Goal: Task Accomplishment & Management: Manage account settings

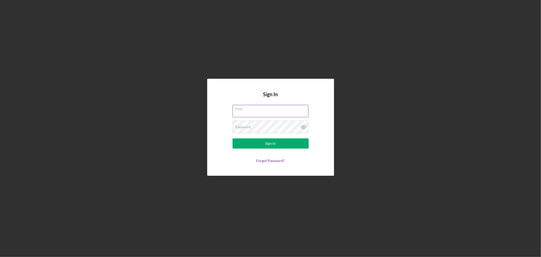
type input "[EMAIL_ADDRESS][DOMAIN_NAME]"
click at [271, 140] on div "Sign In" at bounding box center [270, 143] width 10 height 10
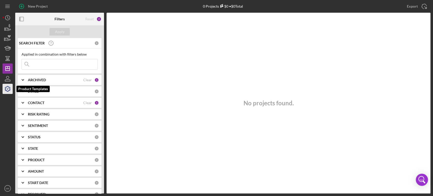
click at [7, 88] on icon "button" at bounding box center [7, 88] width 13 height 13
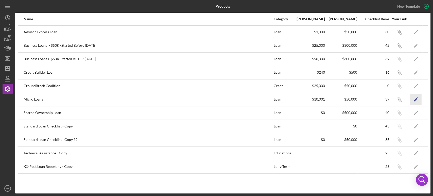
click at [416, 98] on polygon "button" at bounding box center [415, 100] width 4 height 4
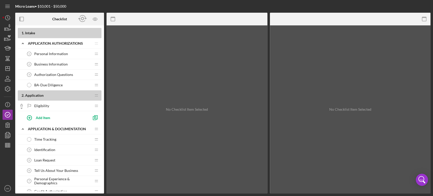
click at [71, 84] on div "BA-Due Diligence BA-Due Diligence" at bounding box center [57, 85] width 67 height 10
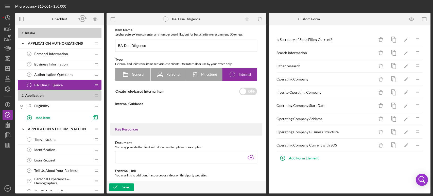
type textarea "<div> <ul> <li>If applicable, check that business filing registration with Secr…"
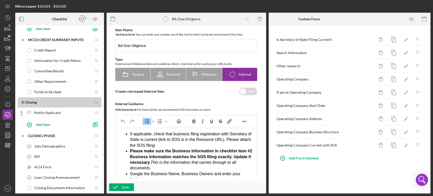
scroll to position [310, 0]
click at [60, 58] on span "Information for Credit Memo" at bounding box center [57, 60] width 46 height 4
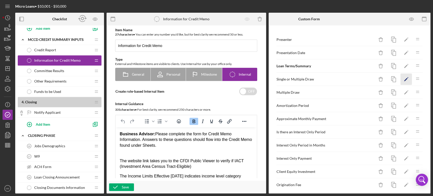
click at [402, 77] on icon "Icon/Edit" at bounding box center [405, 79] width 11 height 11
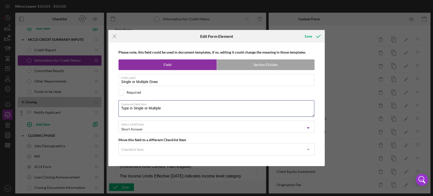
drag, startPoint x: 166, startPoint y: 109, endPoint x: 106, endPoint y: 107, distance: 59.8
click at [106, 107] on div "Icon/Menu Close Edit Form Element Save Please note, this field could be used in…" at bounding box center [216, 98] width 433 height 196
click at [115, 36] on icon "Icon/Menu Close" at bounding box center [114, 36] width 13 height 13
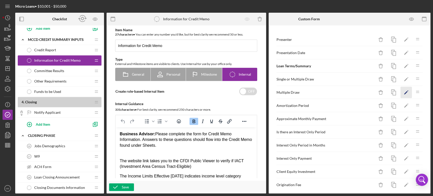
click at [401, 91] on icon "Icon/Edit" at bounding box center [405, 92] width 11 height 11
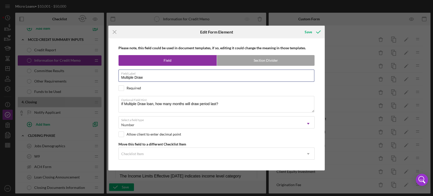
drag, startPoint x: 143, startPoint y: 79, endPoint x: 86, endPoint y: 71, distance: 58.0
click at [86, 71] on div "Icon/Menu Close Edit Form Element Save Please note, this field could be used in…" at bounding box center [216, 98] width 433 height 196
drag, startPoint x: 227, startPoint y: 103, endPoint x: 118, endPoint y: 106, distance: 109.0
click at [118, 106] on textarea "If Multiple Draw loan, how many months will draw period last?" at bounding box center [216, 104] width 196 height 16
click at [114, 32] on icon "Icon/Menu Close" at bounding box center [114, 32] width 13 height 13
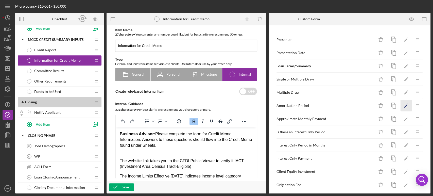
click at [404, 104] on polygon "button" at bounding box center [406, 106] width 4 height 4
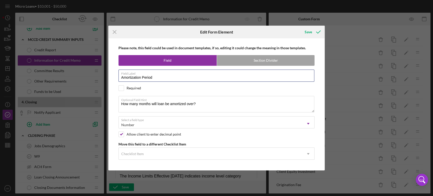
drag, startPoint x: 146, startPoint y: 77, endPoint x: 167, endPoint y: 95, distance: 27.9
click at [167, 95] on div "Please note, this field could be used in document templates, if so, editing it …" at bounding box center [216, 104] width 211 height 132
drag, startPoint x: 154, startPoint y: 76, endPoint x: 107, endPoint y: 81, distance: 47.4
click at [107, 81] on div "Icon/Menu Close Edit Form Element Save Please note, this field could be used in…" at bounding box center [216, 98] width 433 height 196
drag, startPoint x: 199, startPoint y: 104, endPoint x: 118, endPoint y: 99, distance: 81.3
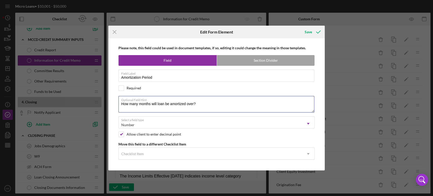
click at [118, 99] on div "Please note, this field could be used in document templates, if so, editing it …" at bounding box center [216, 104] width 211 height 132
click at [114, 32] on icon "Icon/Menu Close" at bounding box center [114, 32] width 13 height 13
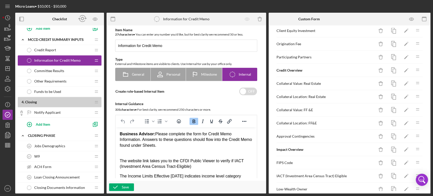
scroll to position [169, 0]
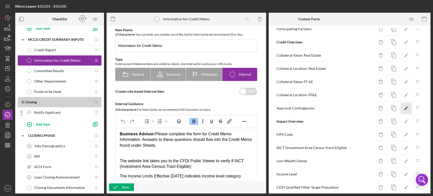
click at [402, 105] on icon "Icon/Edit" at bounding box center [405, 107] width 11 height 11
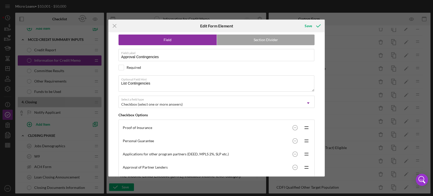
scroll to position [28, 0]
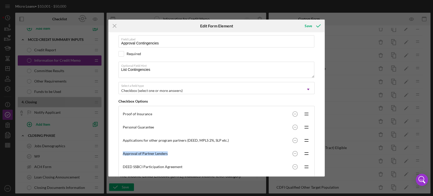
drag, startPoint x: 320, startPoint y: 134, endPoint x: 318, endPoint y: 150, distance: 15.9
click at [318, 150] on div "Please note, this field could be used in document templates, if so, editing it …" at bounding box center [216, 104] width 211 height 144
drag, startPoint x: 320, startPoint y: 132, endPoint x: 316, endPoint y: 153, distance: 21.1
click at [318, 148] on div "Please note, this field could be used in document templates, if so, editing it …" at bounding box center [216, 104] width 211 height 144
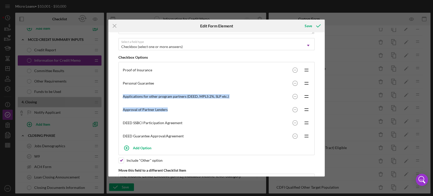
scroll to position [91, 0]
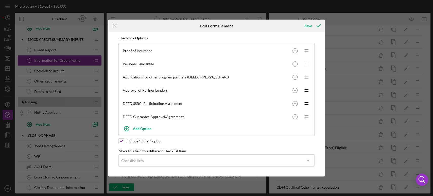
click at [114, 25] on icon "Icon/Menu Close" at bounding box center [114, 26] width 13 height 13
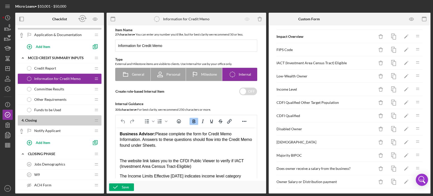
scroll to position [282, 0]
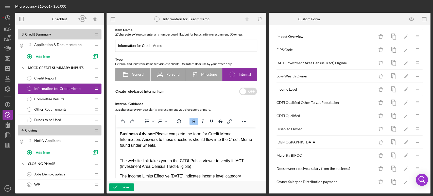
click at [56, 107] on span "Other Requirements" at bounding box center [50, 109] width 32 height 4
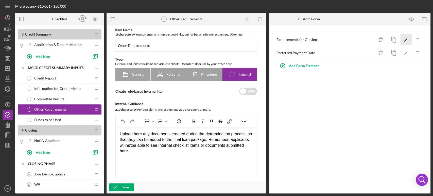
click at [405, 38] on icon "Icon/Edit" at bounding box center [405, 39] width 11 height 11
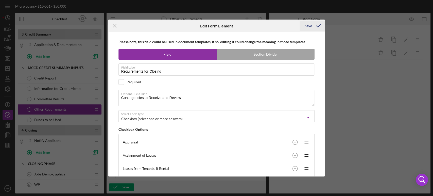
click at [309, 25] on div "Save" at bounding box center [307, 26] width 7 height 10
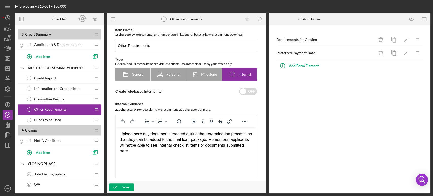
click at [50, 76] on span "Credit Report" at bounding box center [45, 78] width 22 height 4
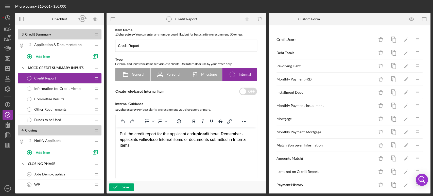
drag, startPoint x: 119, startPoint y: 133, endPoint x: 147, endPoint y: 148, distance: 31.4
click at [147, 148] on div "Pull the credit report for the applicant and upload it here. Remember - applica…" at bounding box center [186, 139] width 133 height 17
copy div "Pull the credit report for the applicant and upload it here. Remember - applica…"
click at [9, 89] on icon "button" at bounding box center [7, 88] width 13 height 13
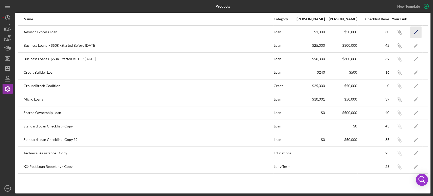
click at [416, 30] on icon "Icon/Edit" at bounding box center [415, 31] width 11 height 11
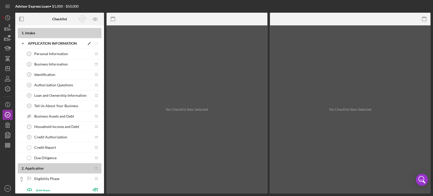
click at [21, 39] on icon "Icon/Expander" at bounding box center [23, 43] width 10 height 10
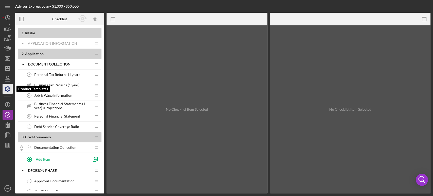
click at [7, 87] on icon "button" at bounding box center [7, 88] width 13 height 13
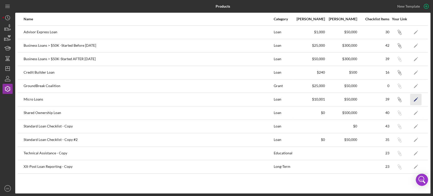
click at [414, 99] on icon "Icon/Edit" at bounding box center [415, 99] width 11 height 11
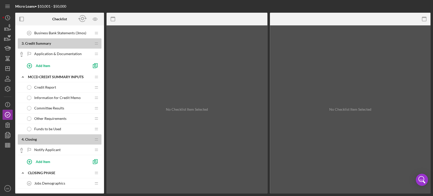
scroll to position [282, 0]
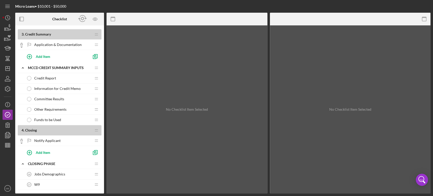
click at [49, 76] on span "Credit Report" at bounding box center [45, 78] width 22 height 4
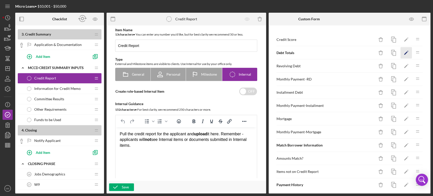
click at [404, 53] on polygon "button" at bounding box center [406, 53] width 4 height 4
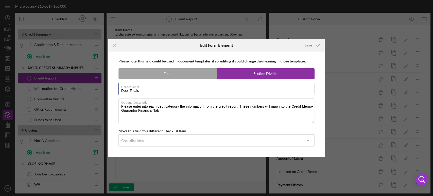
drag, startPoint x: 141, startPoint y: 92, endPoint x: 117, endPoint y: 89, distance: 24.0
click at [117, 89] on div "Please note, this field could be used in document templates, if so, editing it …" at bounding box center [216, 103] width 211 height 105
drag, startPoint x: 162, startPoint y: 111, endPoint x: 102, endPoint y: 106, distance: 60.5
click at [102, 106] on div "Icon/Menu Close Edit Form Element Save Please note, this field could be used in…" at bounding box center [216, 98] width 433 height 196
click at [115, 44] on line at bounding box center [114, 45] width 3 height 3
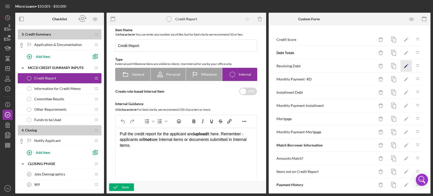
click at [404, 65] on polygon "button" at bounding box center [406, 67] width 4 height 4
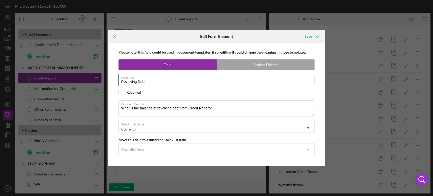
drag, startPoint x: 157, startPoint y: 81, endPoint x: 113, endPoint y: 97, distance: 46.3
click at [113, 97] on div "Please note, this field could be used in document templates, if so, editing it …" at bounding box center [216, 104] width 211 height 123
drag, startPoint x: 220, startPoint y: 107, endPoint x: 92, endPoint y: 106, distance: 128.5
click at [92, 106] on div "Icon/Menu Close Edit Form Element Save Please note, this field could be used in…" at bounding box center [216, 98] width 433 height 196
click at [115, 35] on icon "Icon/Menu Close" at bounding box center [114, 36] width 13 height 13
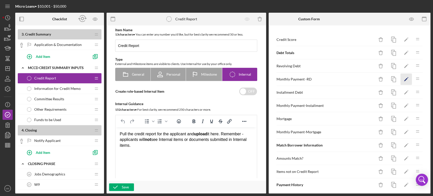
click at [404, 79] on polygon "button" at bounding box center [406, 80] width 4 height 4
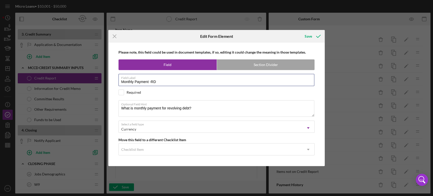
drag, startPoint x: 159, startPoint y: 81, endPoint x: 111, endPoint y: 80, distance: 48.9
click at [111, 80] on div "Please note, this field could be used in document templates, if so, editing it …" at bounding box center [216, 104] width 211 height 123
drag, startPoint x: 194, startPoint y: 107, endPoint x: 95, endPoint y: 108, distance: 99.1
click at [95, 108] on div "Icon/Menu Close Edit Form Element Save Please note, this field could be used in…" at bounding box center [216, 98] width 433 height 196
click at [115, 35] on icon "Icon/Menu Close" at bounding box center [114, 36] width 13 height 13
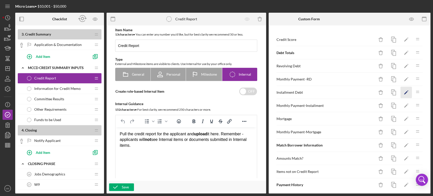
click at [404, 92] on polygon "button" at bounding box center [406, 93] width 4 height 4
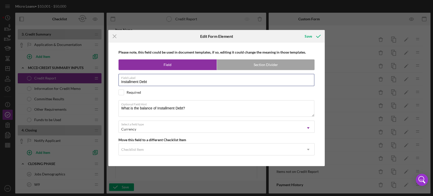
drag, startPoint x: 152, startPoint y: 83, endPoint x: 94, endPoint y: 79, distance: 58.2
click at [94, 79] on div "Icon/Menu Close Edit Form Element Save Please note, this field could be used in…" at bounding box center [216, 98] width 433 height 196
drag, startPoint x: 187, startPoint y: 108, endPoint x: 93, endPoint y: 103, distance: 93.7
click at [93, 103] on div "Icon/Menu Close Edit Form Element Save Please note, this field could be used in…" at bounding box center [216, 98] width 433 height 196
click at [116, 34] on icon "Icon/Menu Close" at bounding box center [114, 36] width 13 height 13
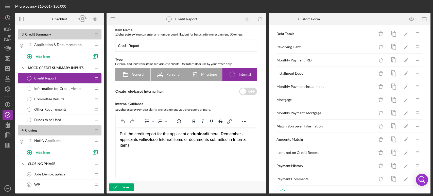
scroll to position [29, 0]
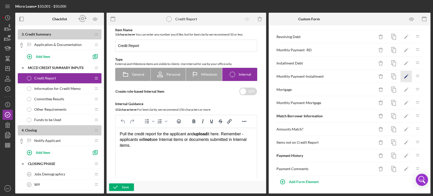
click at [404, 76] on polygon "button" at bounding box center [406, 77] width 4 height 4
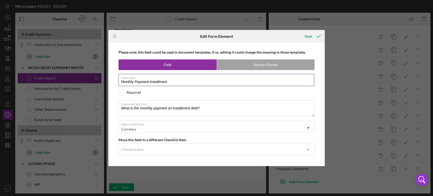
drag, startPoint x: 172, startPoint y: 82, endPoint x: 114, endPoint y: 80, distance: 58.1
click at [114, 80] on div "Please note, this field could be used in document templates, if so, editing it …" at bounding box center [216, 104] width 211 height 123
drag, startPoint x: 203, startPoint y: 107, endPoint x: 103, endPoint y: 118, distance: 99.9
click at [103, 118] on div "Icon/Menu Close Edit Form Element Save Please note, this field could be used in…" at bounding box center [216, 98] width 433 height 196
click at [114, 35] on icon "Icon/Menu Close" at bounding box center [114, 36] width 13 height 13
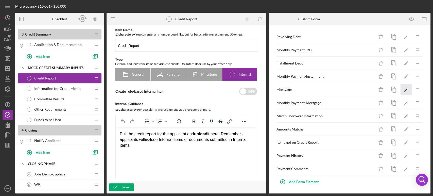
click at [402, 87] on icon "Icon/Edit" at bounding box center [405, 89] width 11 height 11
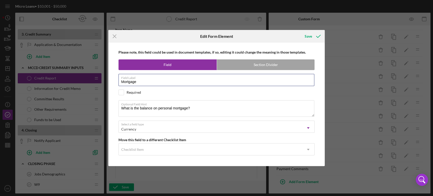
drag, startPoint x: 146, startPoint y: 83, endPoint x: 104, endPoint y: 78, distance: 42.1
click at [104, 78] on div "Icon/Menu Close Edit Form Element Save Please note, this field could be used in…" at bounding box center [216, 98] width 433 height 196
click at [148, 83] on input "Mortgage" at bounding box center [216, 80] width 196 height 12
drag, startPoint x: 137, startPoint y: 80, endPoint x: 106, endPoint y: 76, distance: 30.9
click at [106, 76] on div "Icon/Menu Close Edit Form Element Save Please note, this field could be used in…" at bounding box center [216, 98] width 433 height 196
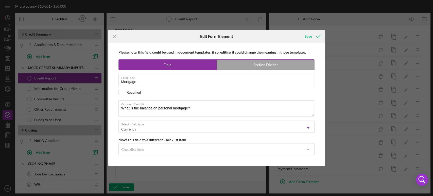
drag, startPoint x: 105, startPoint y: 76, endPoint x: 220, endPoint y: 62, distance: 115.4
click at [107, 75] on div "Icon/Menu Close Edit Form Element Save Please note, this field could be used in…" at bounding box center [216, 98] width 433 height 196
drag, startPoint x: 138, startPoint y: 83, endPoint x: 110, endPoint y: 78, distance: 29.2
click at [110, 78] on div "Please note, this field could be used in document templates, if so, editing it …" at bounding box center [216, 104] width 216 height 123
drag, startPoint x: 196, startPoint y: 108, endPoint x: 111, endPoint y: 103, distance: 85.6
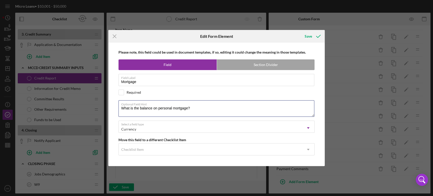
click at [111, 103] on div "Please note, this field could be used in document templates, if so, editing it …" at bounding box center [216, 104] width 211 height 123
click at [114, 37] on line at bounding box center [114, 36] width 3 height 3
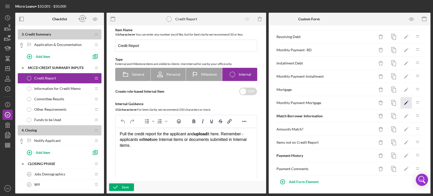
click at [401, 102] on icon "Icon/Edit" at bounding box center [405, 102] width 11 height 11
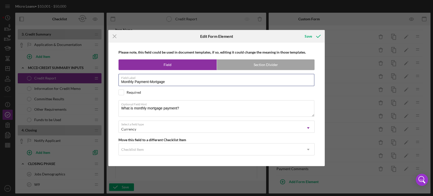
drag, startPoint x: 170, startPoint y: 81, endPoint x: 92, endPoint y: 86, distance: 78.5
click at [92, 86] on div "Icon/Menu Close Edit Form Element Save Please note, this field could be used in…" at bounding box center [216, 98] width 433 height 196
drag, startPoint x: 221, startPoint y: 86, endPoint x: 430, endPoint y: 98, distance: 209.2
click at [367, 97] on div "Icon/Menu Close Edit Form Element Save Please note, this field could be used in…" at bounding box center [216, 98] width 433 height 196
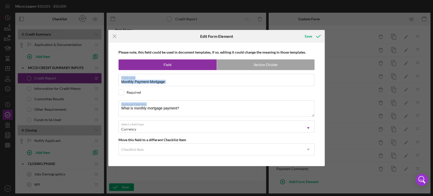
copy div "Field Label Required Optional Field Hint"
click at [195, 108] on textarea "What is monthly mortgage payment?" at bounding box center [216, 108] width 196 height 16
click at [185, 108] on textarea "What is monthly mortgage payment?" at bounding box center [216, 108] width 196 height 16
click at [121, 108] on textarea "What is monthly mortgage payment?" at bounding box center [216, 108] width 196 height 16
drag, startPoint x: 121, startPoint y: 108, endPoint x: 187, endPoint y: 108, distance: 65.9
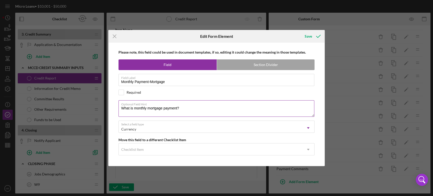
click at [187, 108] on textarea "What is monthly mortgage payment?" at bounding box center [216, 108] width 196 height 16
click at [183, 108] on textarea "What is monthly mortgage payment?" at bounding box center [216, 108] width 196 height 16
drag, startPoint x: 182, startPoint y: 109, endPoint x: 118, endPoint y: 104, distance: 64.1
click at [118, 104] on div "Please note, this field could be used in document templates, if so, editing it …" at bounding box center [216, 104] width 211 height 123
click at [115, 36] on icon "Icon/Menu Close" at bounding box center [114, 36] width 13 height 13
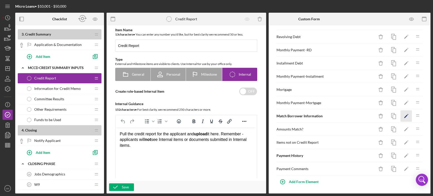
click at [402, 115] on icon "Icon/Edit" at bounding box center [405, 115] width 11 height 11
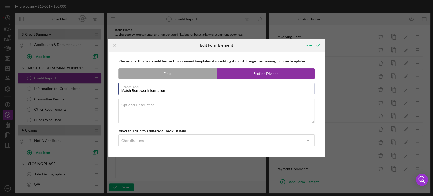
drag, startPoint x: 169, startPoint y: 91, endPoint x: 91, endPoint y: 90, distance: 77.6
click at [91, 90] on div "Icon/Menu Close Edit Form Element Save Please note, this field could be used in…" at bounding box center [216, 98] width 433 height 196
click at [115, 44] on icon "Icon/Menu Close" at bounding box center [114, 45] width 13 height 13
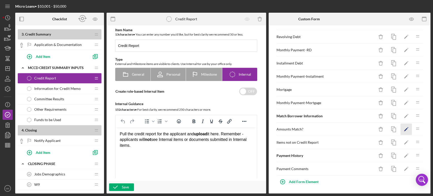
click at [401, 127] on icon "Icon/Edit" at bounding box center [405, 128] width 11 height 11
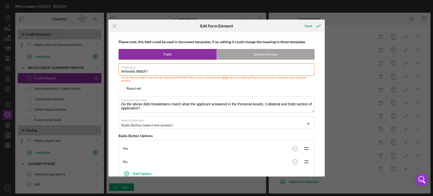
drag, startPoint x: 148, startPoint y: 69, endPoint x: 95, endPoint y: 65, distance: 53.7
click at [95, 65] on div "Icon/Menu Close Edit Form Element Save Please note, this field could be used in…" at bounding box center [216, 98] width 433 height 196
drag, startPoint x: 144, startPoint y: 107, endPoint x: 105, endPoint y: 101, distance: 39.5
click at [105, 101] on div "Icon/Menu Close Edit Form Element Save Please note, this field could be used in…" at bounding box center [216, 98] width 433 height 196
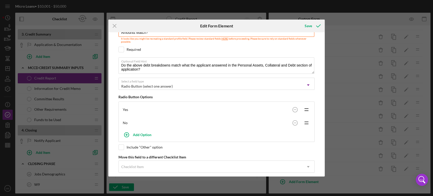
scroll to position [45, 0]
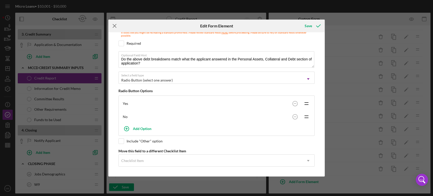
click at [114, 24] on icon "Icon/Menu Close" at bounding box center [114, 26] width 13 height 13
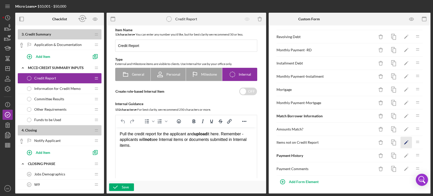
click at [402, 142] on icon "Icon/Edit" at bounding box center [405, 142] width 11 height 11
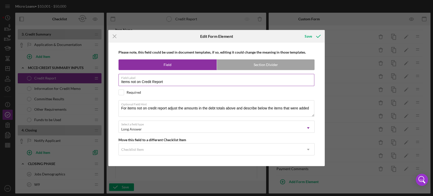
click at [166, 83] on input "Items not on Credit Report" at bounding box center [216, 80] width 196 height 12
drag, startPoint x: 165, startPoint y: 82, endPoint x: 100, endPoint y: 83, distance: 65.2
click at [100, 83] on div "Icon/Menu Close Edit Form Element Save Please note, this field could be used in…" at bounding box center [216, 98] width 433 height 196
drag, startPoint x: 121, startPoint y: 106, endPoint x: 319, endPoint y: 112, distance: 198.3
click at [319, 112] on div "Please note, this field could be used in document templates, if so, editing it …" at bounding box center [216, 104] width 211 height 123
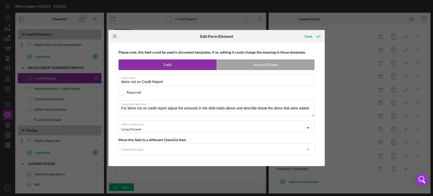
click at [114, 34] on icon "Icon/Menu Close" at bounding box center [114, 36] width 13 height 13
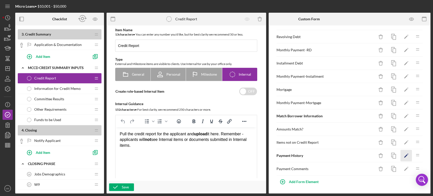
click at [404, 155] on polygon "button" at bounding box center [406, 156] width 4 height 4
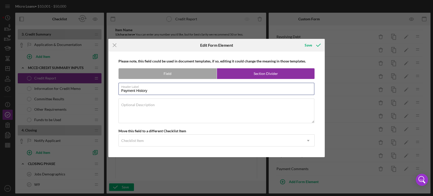
drag, startPoint x: 152, startPoint y: 92, endPoint x: 109, endPoint y: 88, distance: 42.8
click at [109, 88] on div "Please note, this field could be used in document templates, if so, editing it …" at bounding box center [216, 103] width 216 height 105
click at [114, 45] on icon "Icon/Menu Close" at bounding box center [114, 45] width 13 height 13
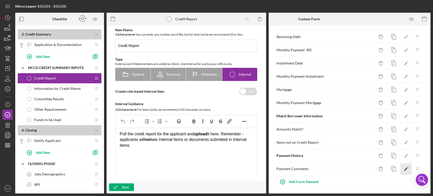
click at [402, 165] on icon "Icon/Edit" at bounding box center [405, 168] width 11 height 11
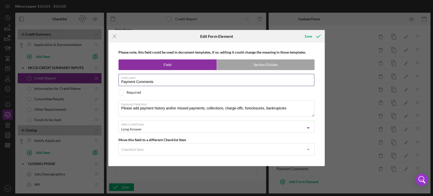
drag, startPoint x: 159, startPoint y: 82, endPoint x: 105, endPoint y: 82, distance: 53.5
click at [105, 82] on div "Icon/Menu Close Edit Form Element Save Please note, this field could be used in…" at bounding box center [216, 98] width 433 height 196
drag, startPoint x: 293, startPoint y: 108, endPoint x: 115, endPoint y: 107, distance: 178.0
click at [115, 107] on div "Please note, this field could be used in document templates, if so, editing it …" at bounding box center [216, 104] width 211 height 123
drag, startPoint x: 115, startPoint y: 107, endPoint x: 419, endPoint y: 93, distance: 304.0
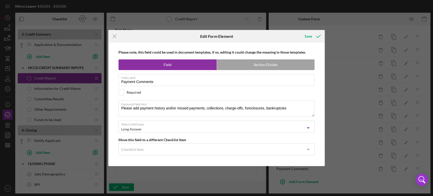
click at [207, 95] on div "Please note, this field could be used in document templates, if so, editing it …" at bounding box center [216, 104] width 211 height 123
drag, startPoint x: 290, startPoint y: 107, endPoint x: 278, endPoint y: 108, distance: 12.2
click at [278, 108] on textarea "Please add payment history and/or missed payments, collections, charge-offs, fo…" at bounding box center [216, 108] width 196 height 16
drag, startPoint x: 288, startPoint y: 106, endPoint x: 107, endPoint y: 118, distance: 181.9
click at [107, 118] on div "Icon/Menu Close Edit Form Element Save Please note, this field could be used in…" at bounding box center [216, 98] width 433 height 196
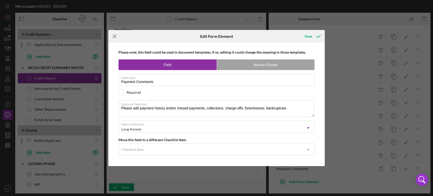
click at [115, 35] on line at bounding box center [114, 36] width 3 height 3
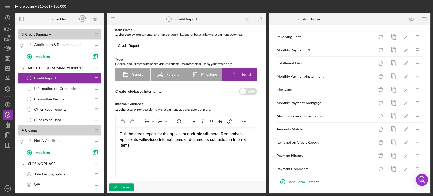
click at [75, 86] on span "Information for Credit Memo" at bounding box center [57, 88] width 46 height 4
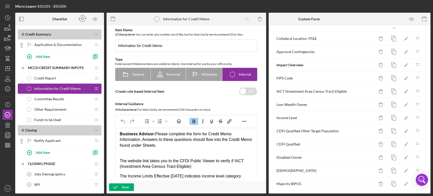
scroll to position [233, 0]
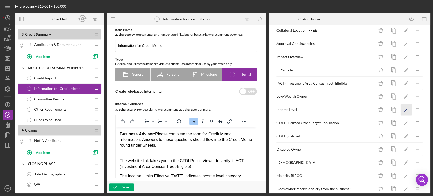
click at [404, 108] on polygon "button" at bounding box center [406, 110] width 4 height 4
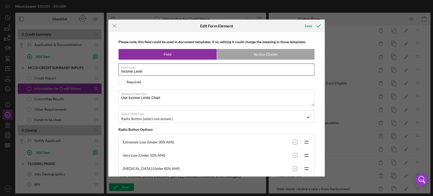
drag, startPoint x: 146, startPoint y: 69, endPoint x: 114, endPoint y: 69, distance: 32.2
click at [114, 69] on div "Please note, this field could be used in document templates, if so, editing it …" at bounding box center [216, 104] width 211 height 144
drag, startPoint x: 162, startPoint y: 97, endPoint x: 116, endPoint y: 100, distance: 46.2
click at [116, 100] on div "Please note, this field could be used in document templates, if so, editing it …" at bounding box center [216, 104] width 211 height 144
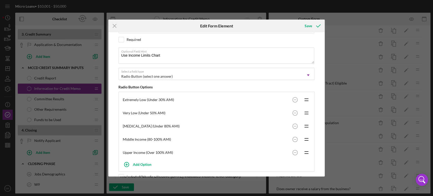
scroll to position [56, 0]
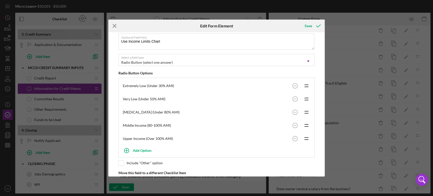
click at [115, 25] on icon "Icon/Menu Close" at bounding box center [114, 26] width 13 height 13
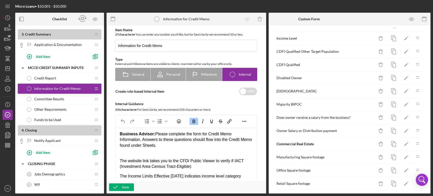
scroll to position [318, 0]
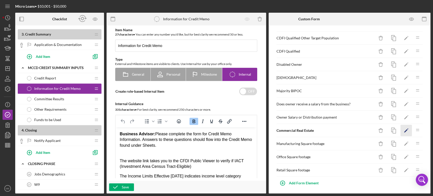
click at [403, 129] on icon "Icon/Edit" at bounding box center [405, 130] width 11 height 11
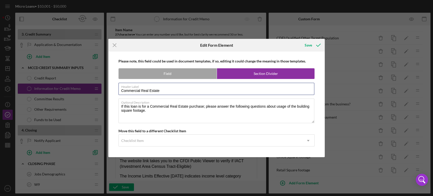
drag, startPoint x: 113, startPoint y: 86, endPoint x: 84, endPoint y: 84, distance: 29.0
click at [84, 84] on div "Icon/Menu Close Edit Form Element Save Please note, this field could be used in…" at bounding box center [216, 98] width 433 height 196
drag, startPoint x: 150, startPoint y: 111, endPoint x: 116, endPoint y: 107, distance: 34.7
click at [116, 107] on div "Please note, this field could be used in document templates, if so, editing it …" at bounding box center [216, 103] width 211 height 105
click at [114, 45] on line at bounding box center [114, 45] width 3 height 3
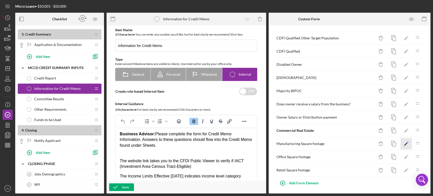
click at [401, 141] on icon "Icon/Edit" at bounding box center [405, 143] width 11 height 11
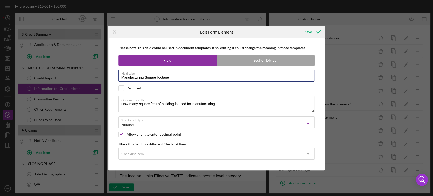
drag, startPoint x: 169, startPoint y: 77, endPoint x: 104, endPoint y: 79, distance: 64.4
click at [104, 79] on div "Icon/Menu Close Edit Form Element Save Please note, this field could be used in…" at bounding box center [216, 98] width 433 height 196
drag, startPoint x: 219, startPoint y: 104, endPoint x: 113, endPoint y: 103, distance: 106.0
click at [113, 103] on div "Please note, this field could be used in document templates, if so, editing it …" at bounding box center [216, 104] width 211 height 132
click at [114, 33] on line at bounding box center [114, 31] width 3 height 3
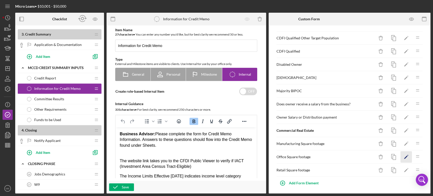
click at [404, 155] on polygon "button" at bounding box center [406, 157] width 4 height 4
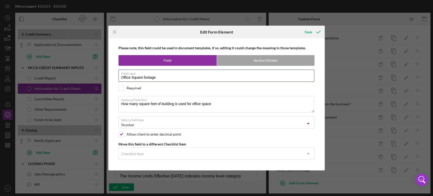
drag, startPoint x: 161, startPoint y: 79, endPoint x: 99, endPoint y: 83, distance: 62.2
click at [99, 83] on div "Icon/Menu Close Edit Form Element Save Please note, this field could be used in…" at bounding box center [216, 98] width 433 height 196
drag, startPoint x: 216, startPoint y: 105, endPoint x: 113, endPoint y: 103, distance: 103.4
click at [113, 103] on div "Please note, this field could be used in document templates, if so, editing it …" at bounding box center [216, 104] width 211 height 132
click at [115, 32] on icon "Icon/Menu Close" at bounding box center [114, 32] width 13 height 13
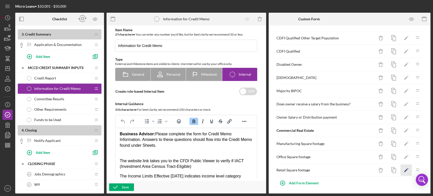
click at [404, 169] on polygon "button" at bounding box center [406, 171] width 4 height 4
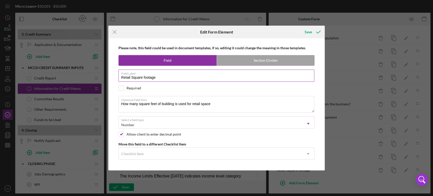
drag, startPoint x: 161, startPoint y: 77, endPoint x: 119, endPoint y: 76, distance: 42.6
click at [119, 76] on input "Retail Square footage" at bounding box center [216, 75] width 196 height 12
drag, startPoint x: 213, startPoint y: 103, endPoint x: 97, endPoint y: 103, distance: 115.8
click at [97, 103] on div "Icon/Menu Close Edit Form Element Save Please note, this field could be used in…" at bounding box center [216, 98] width 433 height 196
click at [115, 30] on icon "Icon/Menu Close" at bounding box center [114, 32] width 13 height 13
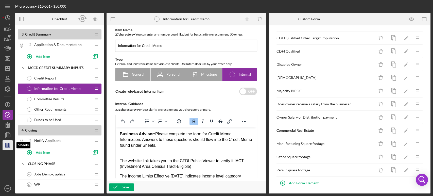
click at [9, 145] on line "button" at bounding box center [7, 145] width 5 height 0
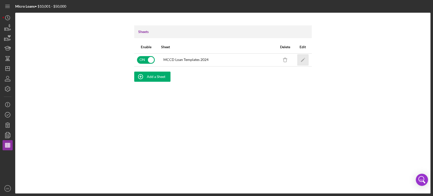
click at [302, 58] on icon "Icon/Edit" at bounding box center [302, 59] width 11 height 11
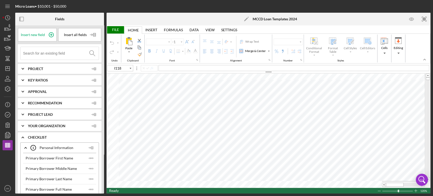
type input "Calibri"
type input "11"
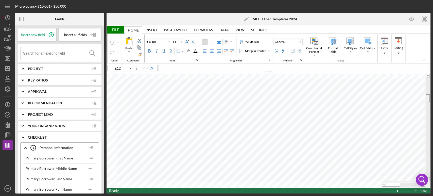
click at [424, 100] on tr at bounding box center [268, 127] width 324 height 107
drag, startPoint x: 426, startPoint y: 96, endPoint x: 426, endPoint y: 89, distance: 7.4
click at [426, 89] on div at bounding box center [428, 91] width 4 height 8
type input "B34"
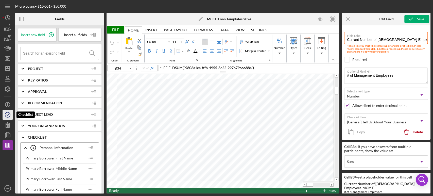
click at [10, 115] on circle "button" at bounding box center [7, 114] width 5 height 5
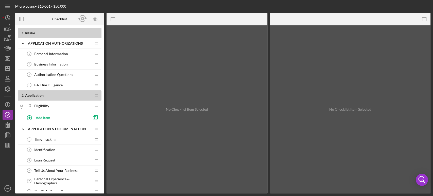
click at [76, 170] on span "Tell Us About Your Business" at bounding box center [56, 170] width 44 height 4
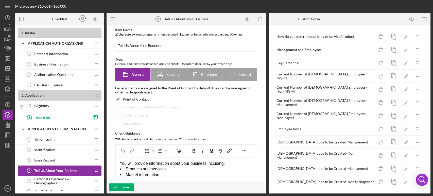
scroll to position [130, 0]
